Goal: Task Accomplishment & Management: Complete application form

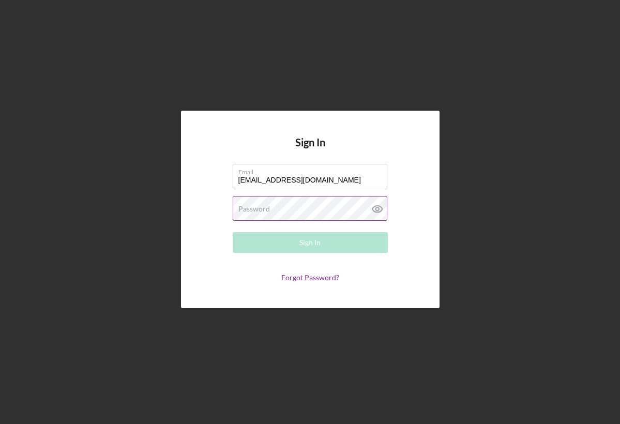
type input "[EMAIL_ADDRESS][DOMAIN_NAME]"
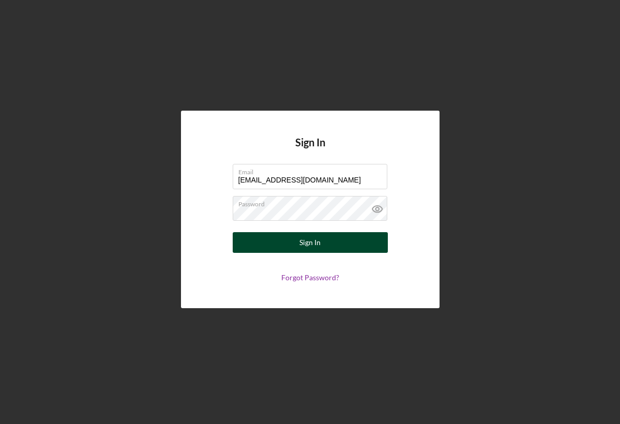
click at [313, 245] on div "Sign In" at bounding box center [309, 242] width 21 height 21
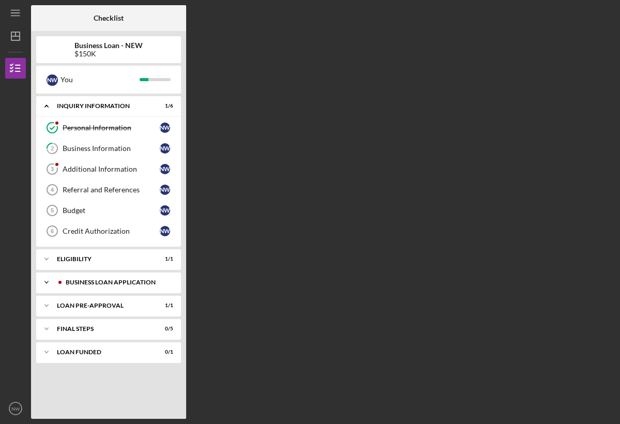
click at [84, 280] on div "BUSINESS LOAN APPLICATION" at bounding box center [117, 282] width 102 height 6
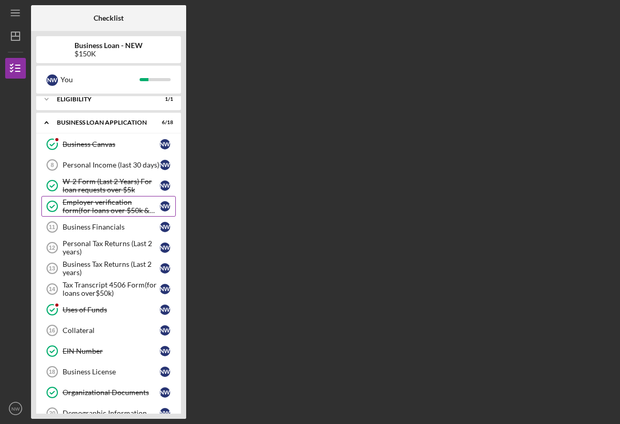
scroll to position [149, 0]
